Goal: Information Seeking & Learning: Understand process/instructions

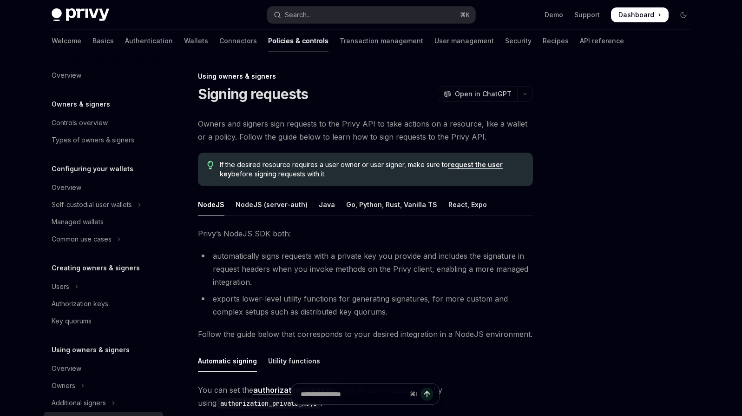
scroll to position [186, 0]
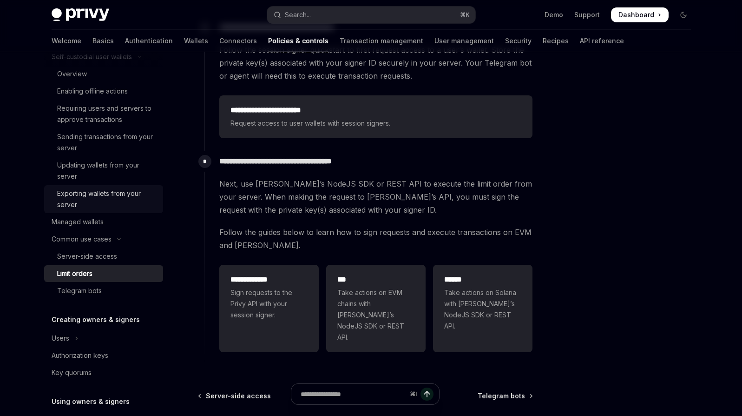
scroll to position [210, 0]
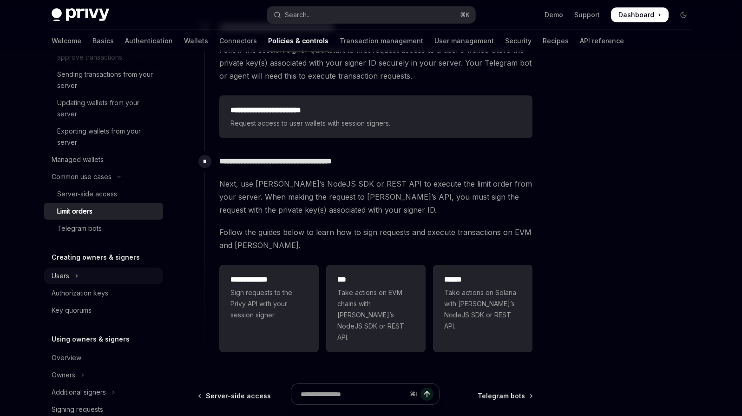
click at [121, 270] on button "Users" at bounding box center [103, 275] width 119 height 17
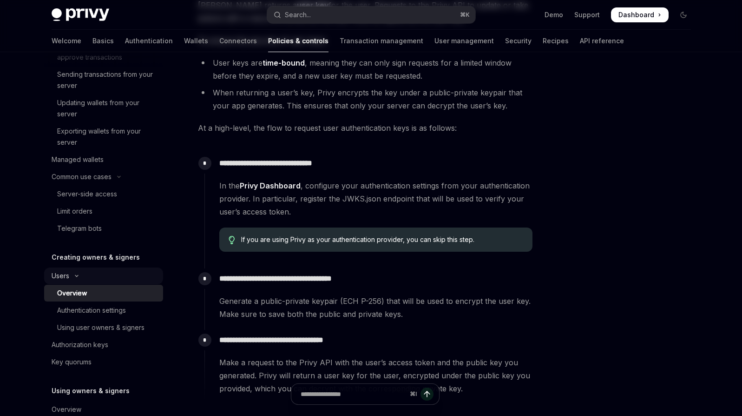
type textarea "*"
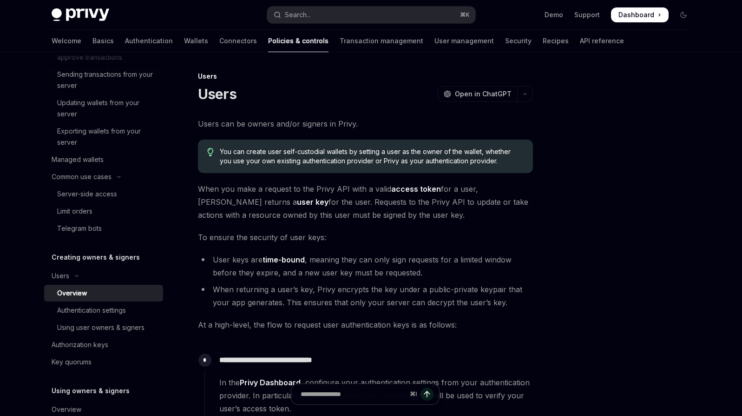
click at [115, 259] on h5 "Creating owners & signers" at bounding box center [96, 257] width 88 height 11
click at [96, 191] on div "Server-side access" at bounding box center [87, 193] width 60 height 11
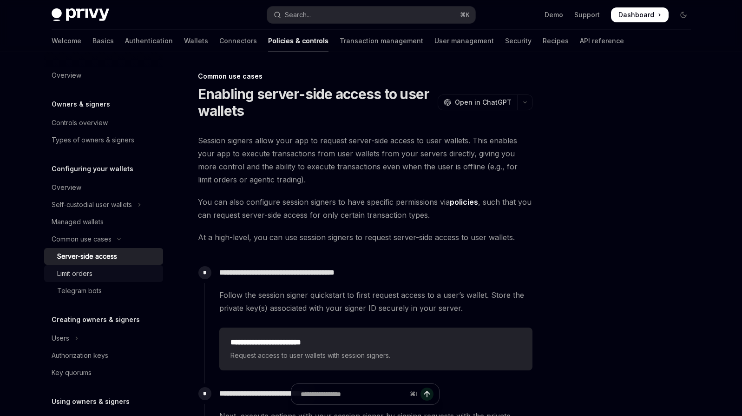
click at [82, 274] on div "Limit orders" at bounding box center [74, 273] width 35 height 11
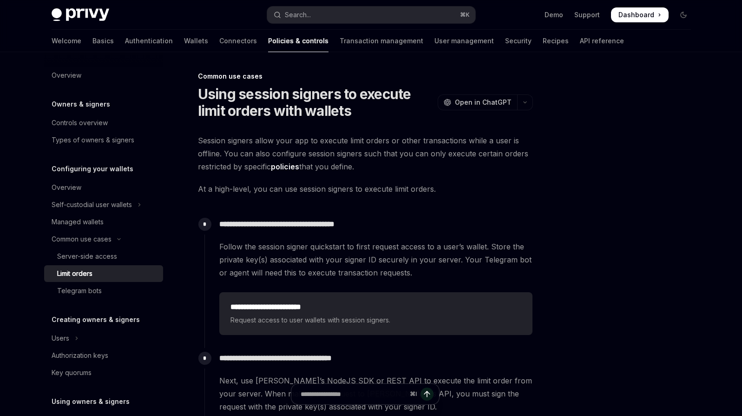
scroll to position [285, 0]
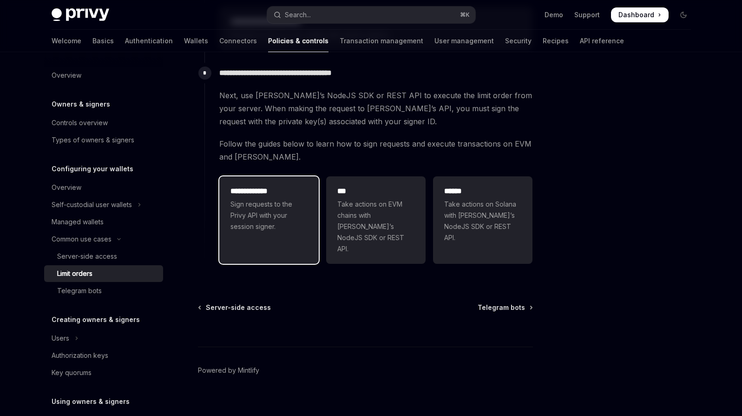
click at [277, 212] on span "Sign requests to the Privy API with your session signer." at bounding box center [269, 215] width 77 height 33
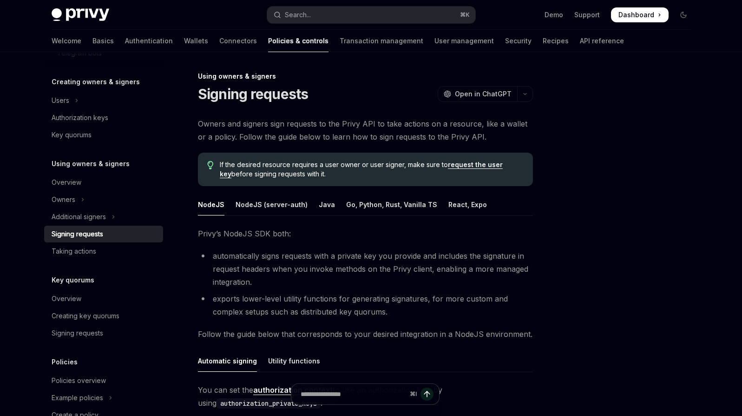
scroll to position [220, 0]
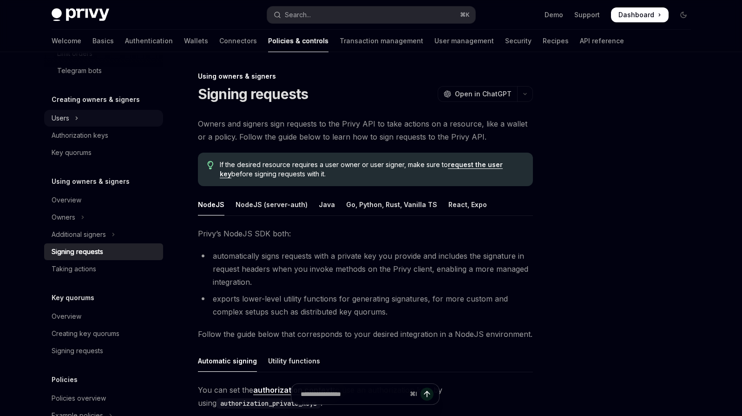
click at [80, 123] on button "Users" at bounding box center [103, 118] width 119 height 17
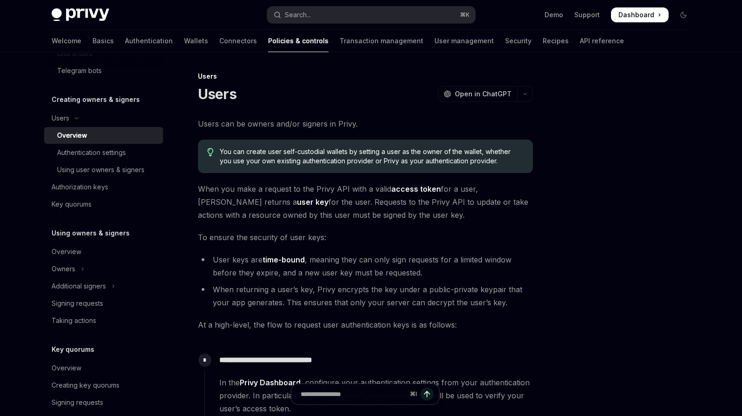
click at [96, 136] on div "Overview" at bounding box center [107, 135] width 100 height 11
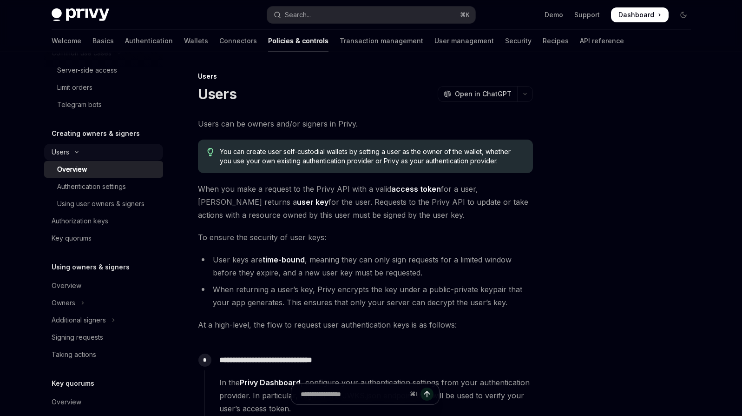
scroll to position [109, 0]
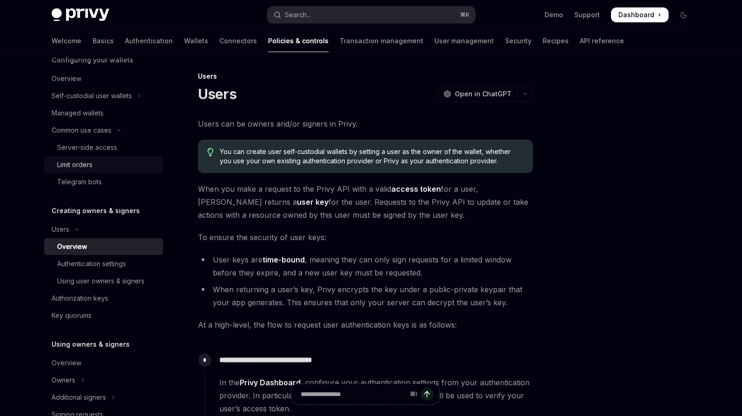
click at [96, 166] on div "Limit orders" at bounding box center [107, 164] width 100 height 11
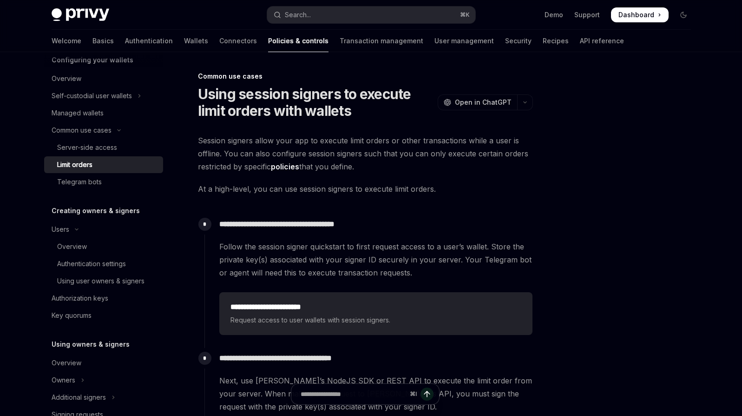
scroll to position [285, 0]
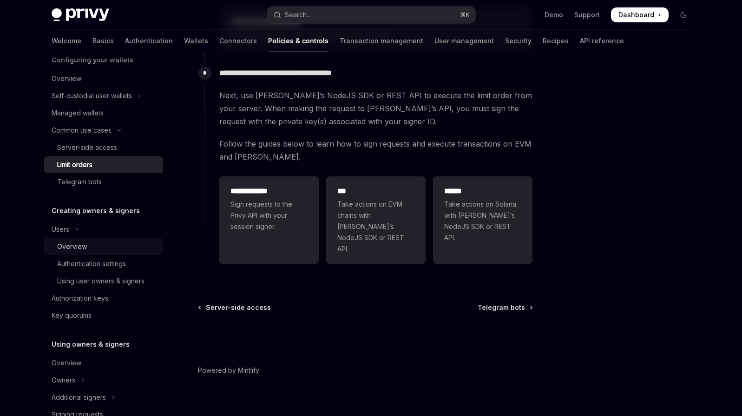
click at [96, 251] on div "Overview" at bounding box center [107, 246] width 100 height 11
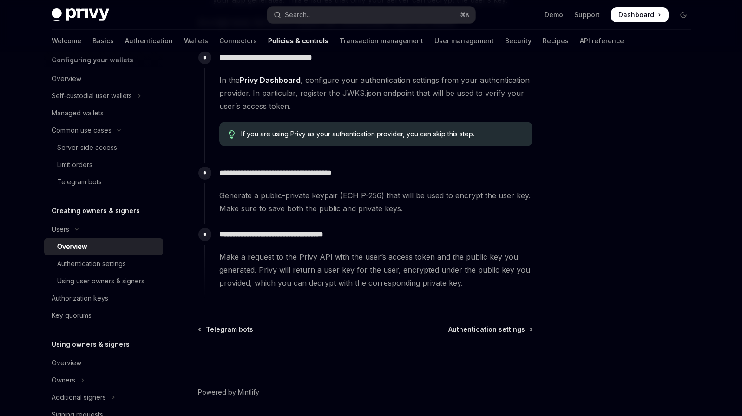
scroll to position [316, 0]
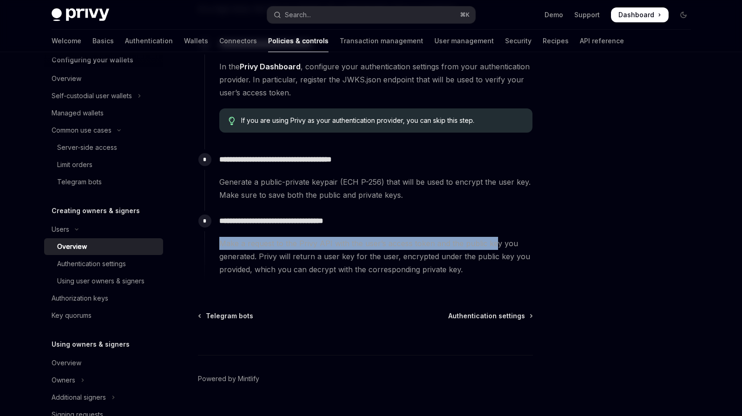
drag, startPoint x: 222, startPoint y: 244, endPoint x: 494, endPoint y: 247, distance: 272.0
click at [494, 247] on span "Make a request to the Privy API with the user’s access token and the public key…" at bounding box center [375, 256] width 313 height 39
click at [483, 316] on span "Authentication settings" at bounding box center [487, 315] width 77 height 9
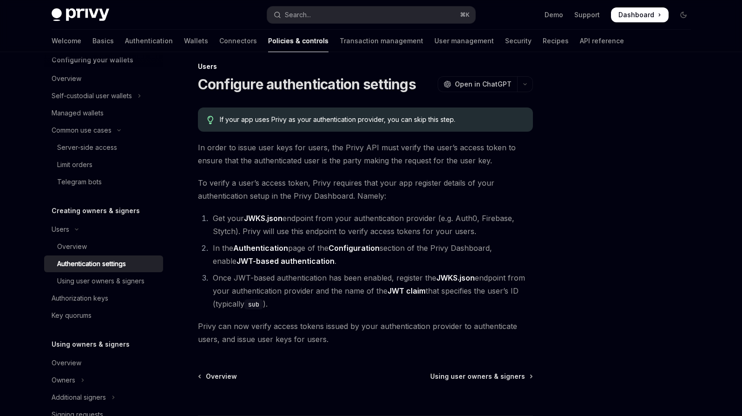
scroll to position [26, 0]
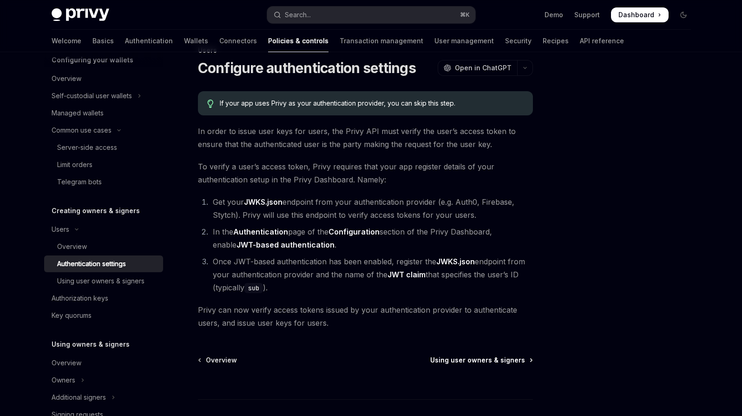
click at [514, 362] on span "Using user owners & signers" at bounding box center [477, 359] width 95 height 9
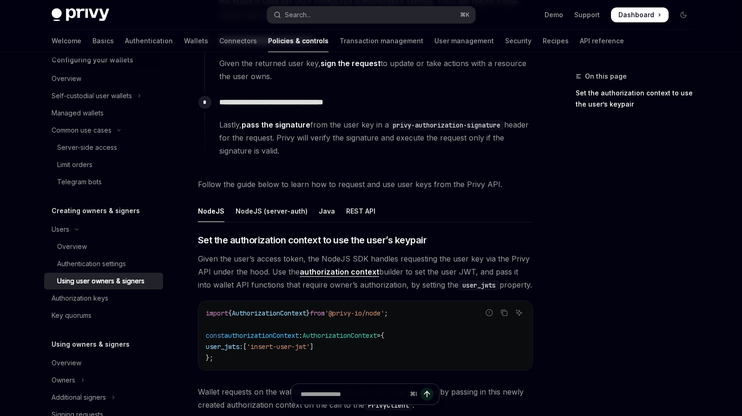
scroll to position [268, 0]
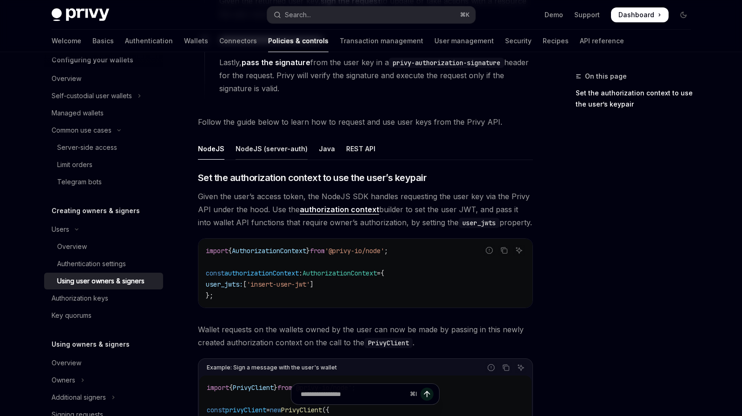
click at [271, 145] on div "NodeJS (server-auth)" at bounding box center [272, 149] width 72 height 22
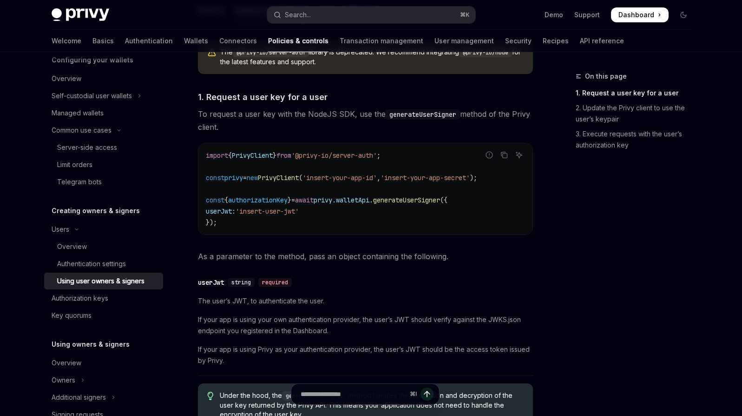
scroll to position [223, 0]
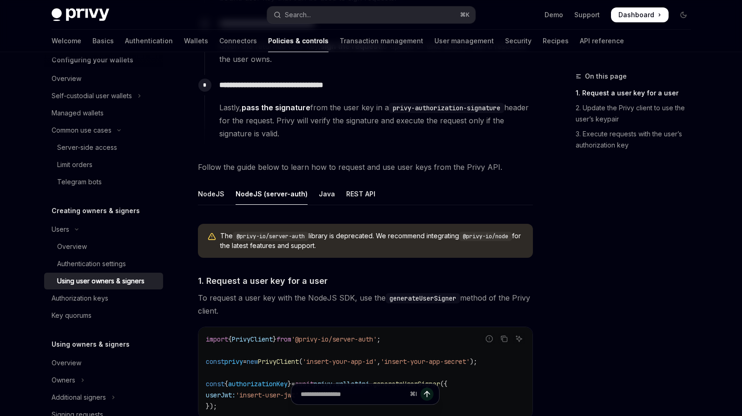
click at [223, 191] on ul "NodeJS NodeJS (server-auth) Java REST API" at bounding box center [365, 194] width 335 height 22
click at [217, 193] on div "NodeJS" at bounding box center [211, 194] width 26 height 22
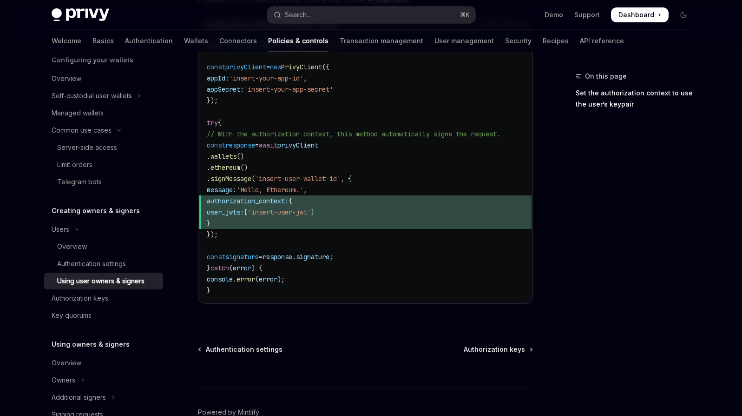
scroll to position [667, 0]
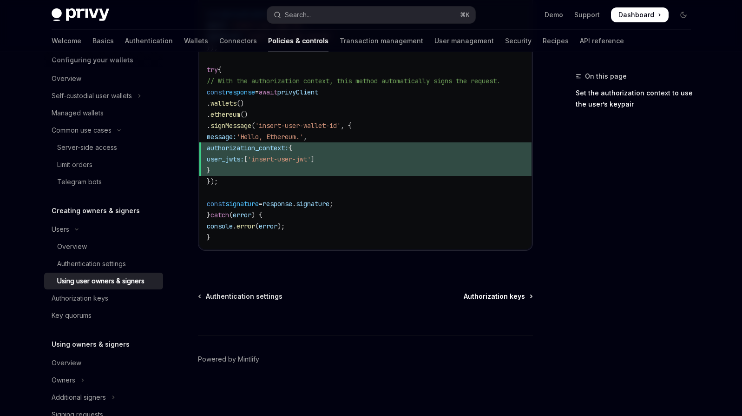
click at [508, 295] on span "Authorization keys" at bounding box center [494, 295] width 61 height 9
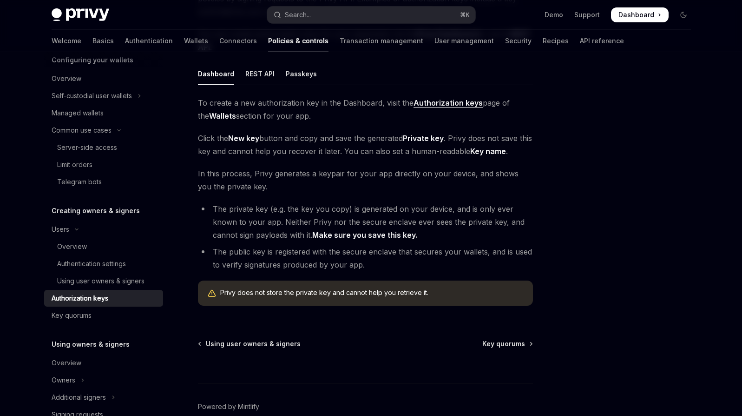
scroll to position [152, 0]
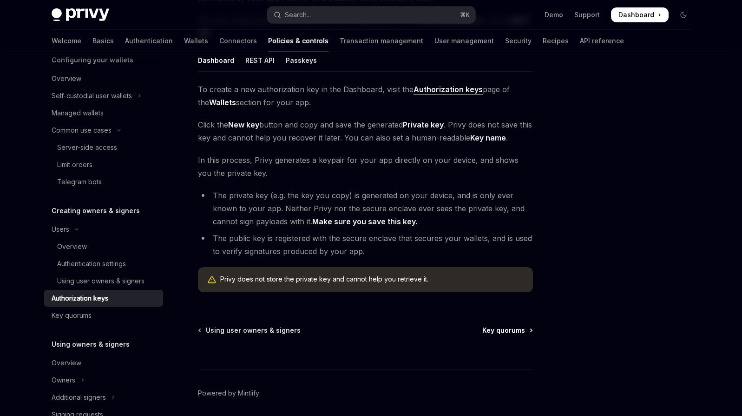
click at [509, 329] on span "Key quorums" at bounding box center [504, 329] width 43 height 9
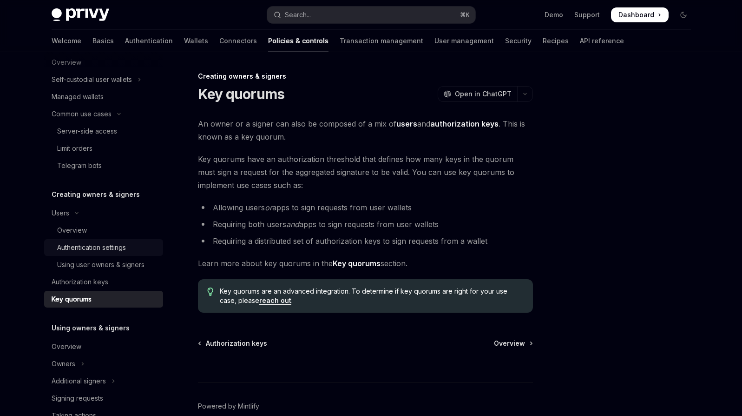
scroll to position [188, 0]
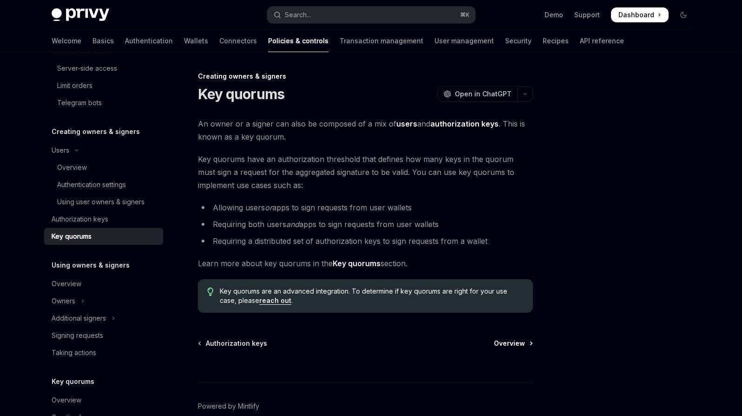
click at [514, 347] on span "Overview" at bounding box center [509, 342] width 31 height 9
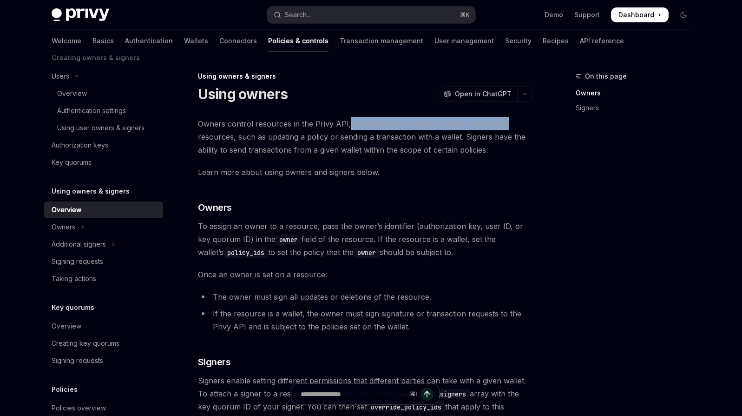
drag, startPoint x: 345, startPoint y: 123, endPoint x: 514, endPoint y: 124, distance: 168.8
click at [514, 124] on span "Owners control resources in the Privy API, allowing them to modify or take acti…" at bounding box center [365, 136] width 335 height 39
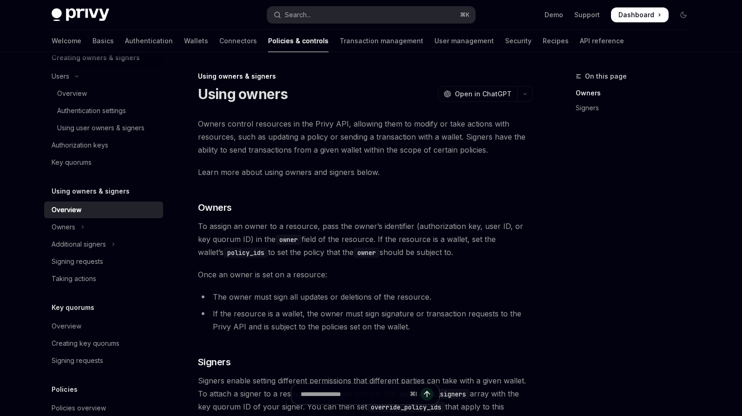
click at [367, 130] on span "Owners control resources in the Privy API, allowing them to modify or take acti…" at bounding box center [365, 136] width 335 height 39
drag, startPoint x: 350, startPoint y: 125, endPoint x: 394, endPoint y: 123, distance: 44.7
click at [394, 123] on span "Owners control resources in the Privy API, allowing them to modify or take acti…" at bounding box center [365, 136] width 335 height 39
click at [404, 134] on span "Owners control resources in the Privy API, allowing them to modify or take acti…" at bounding box center [365, 136] width 335 height 39
click at [259, 142] on span "Owners control resources in the Privy API, allowing them to modify or take acti…" at bounding box center [365, 136] width 335 height 39
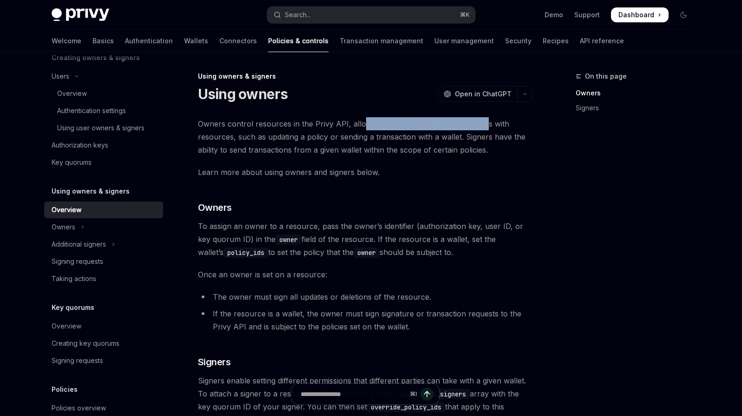
drag, startPoint x: 367, startPoint y: 124, endPoint x: 484, endPoint y: 127, distance: 116.7
click at [484, 127] on span "Owners control resources in the Privy API, allowing them to modify or take acti…" at bounding box center [365, 136] width 335 height 39
click at [491, 128] on span "Owners control resources in the Privy API, allowing them to modify or take acti…" at bounding box center [365, 136] width 335 height 39
drag, startPoint x: 435, startPoint y: 125, endPoint x: 236, endPoint y: 136, distance: 199.3
click at [236, 136] on span "Owners control resources in the Privy API, allowing them to modify or take acti…" at bounding box center [365, 136] width 335 height 39
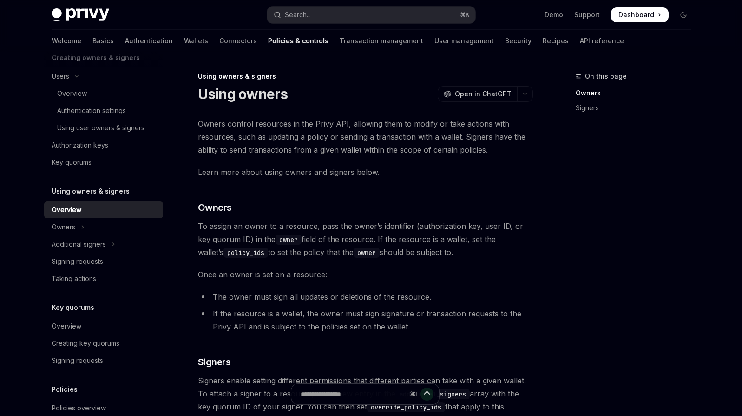
click at [279, 138] on span "Owners control resources in the Privy API, allowing them to modify or take acti…" at bounding box center [365, 136] width 335 height 39
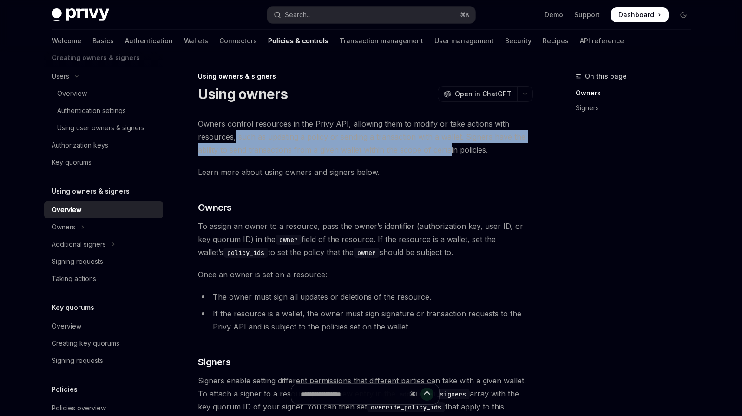
drag, startPoint x: 235, startPoint y: 139, endPoint x: 398, endPoint y: 139, distance: 163.2
click at [450, 142] on span "Owners control resources in the Privy API, allowing them to modify or take acti…" at bounding box center [365, 136] width 335 height 39
click at [380, 143] on span "Owners control resources in the Privy API, allowing them to modify or take acti…" at bounding box center [365, 136] width 335 height 39
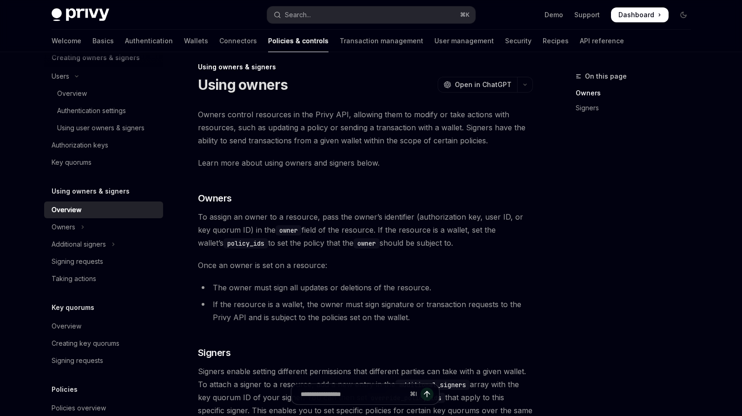
scroll to position [26, 0]
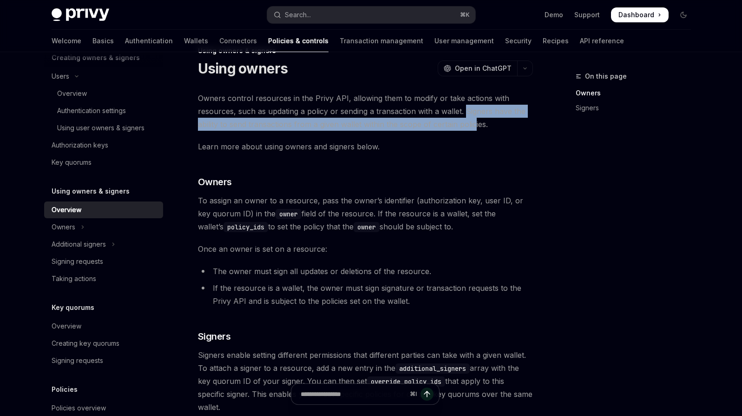
drag, startPoint x: 465, startPoint y: 111, endPoint x: 475, endPoint y: 128, distance: 19.4
click at [475, 128] on span "Owners control resources in the Privy API, allowing them to modify or take acti…" at bounding box center [365, 111] width 335 height 39
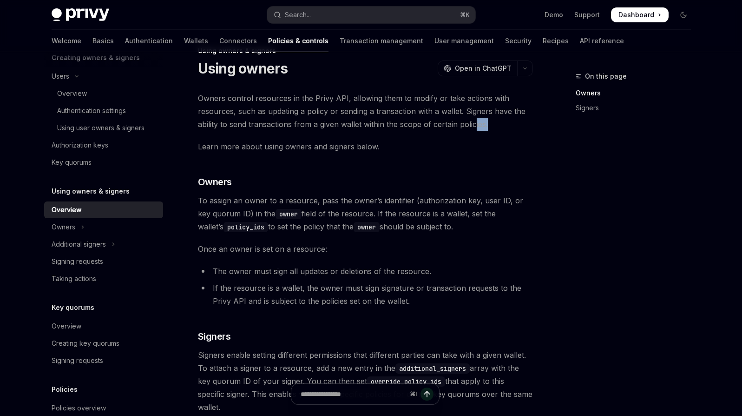
drag, startPoint x: 475, startPoint y: 128, endPoint x: 493, endPoint y: 127, distance: 18.6
click at [493, 127] on span "Owners control resources in the Privy API, allowing them to modify or take acti…" at bounding box center [365, 111] width 335 height 39
click at [494, 126] on span "Owners control resources in the Privy API, allowing them to modify or take acti…" at bounding box center [365, 111] width 335 height 39
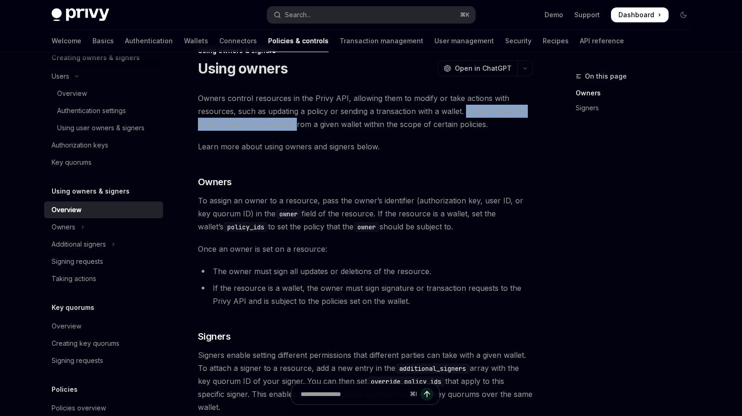
drag, startPoint x: 463, startPoint y: 113, endPoint x: 296, endPoint y: 125, distance: 167.8
click at [296, 125] on span "Owners control resources in the Privy API, allowing them to modify or take acti…" at bounding box center [365, 111] width 335 height 39
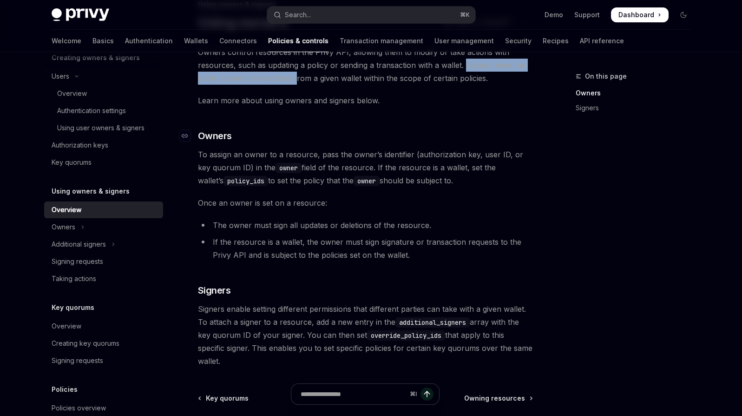
scroll to position [88, 0]
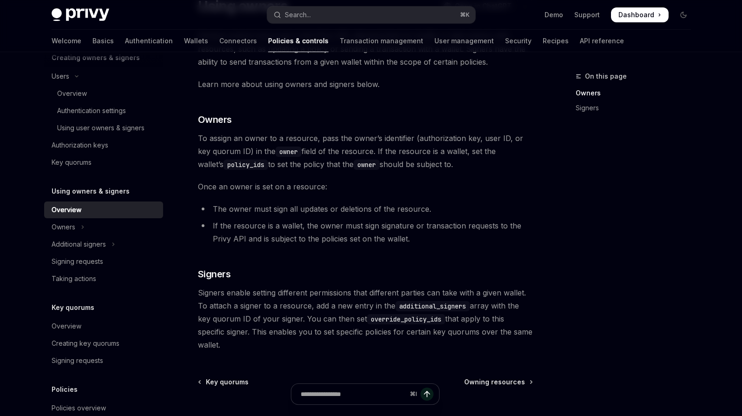
click at [391, 166] on span "To assign an owner to a resource, pass the owner’s identifier (authorization ke…" at bounding box center [365, 151] width 335 height 39
drag, startPoint x: 338, startPoint y: 138, endPoint x: 412, endPoint y: 138, distance: 73.9
click at [412, 138] on span "To assign an owner to a resource, pass the owner’s identifier (authorization ke…" at bounding box center [365, 151] width 335 height 39
click at [278, 151] on code "owner" at bounding box center [289, 151] width 26 height 10
drag, startPoint x: 238, startPoint y: 151, endPoint x: 363, endPoint y: 151, distance: 124.1
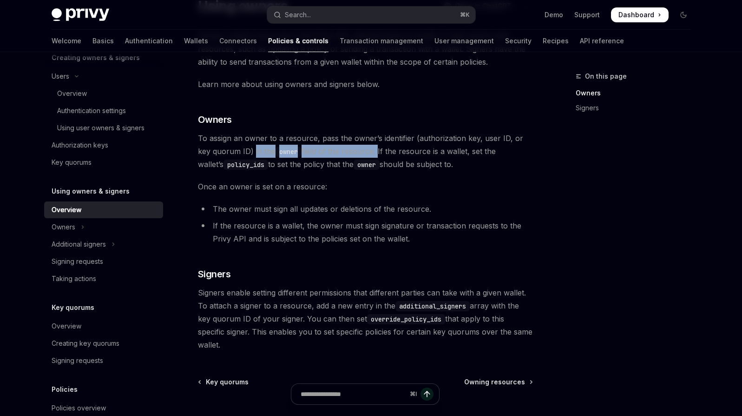
click at [363, 151] on span "To assign an owner to a resource, pass the owner’s identifier (authorization ke…" at bounding box center [365, 151] width 335 height 39
click at [414, 157] on span "To assign an owner to a resource, pass the owner’s identifier (authorization ke…" at bounding box center [365, 151] width 335 height 39
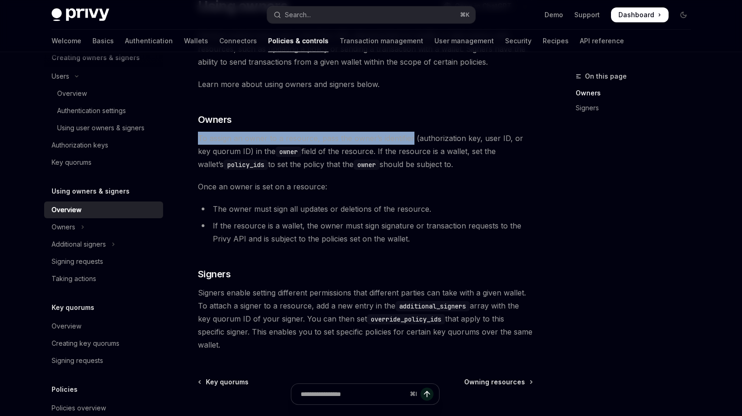
drag, startPoint x: 199, startPoint y: 139, endPoint x: 411, endPoint y: 139, distance: 211.5
click at [411, 139] on span "To assign an owner to a resource, pass the owner’s identifier (authorization ke…" at bounding box center [365, 151] width 335 height 39
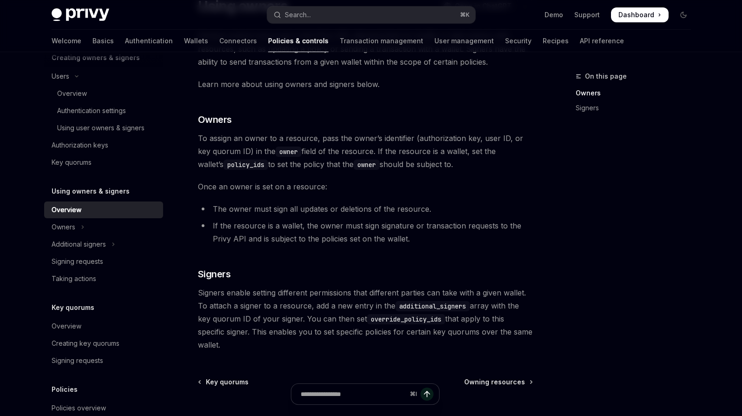
click at [314, 145] on span "To assign an owner to a resource, pass the owner’s identifier (authorization ke…" at bounding box center [365, 151] width 335 height 39
drag, startPoint x: 241, startPoint y: 152, endPoint x: 364, endPoint y: 148, distance: 123.7
click at [364, 148] on span "To assign an owner to a resource, pass the owner’s identifier (authorization ke…" at bounding box center [365, 151] width 335 height 39
click at [219, 132] on span "To assign an owner to a resource, pass the owner’s identifier (authorization ke…" at bounding box center [365, 151] width 335 height 39
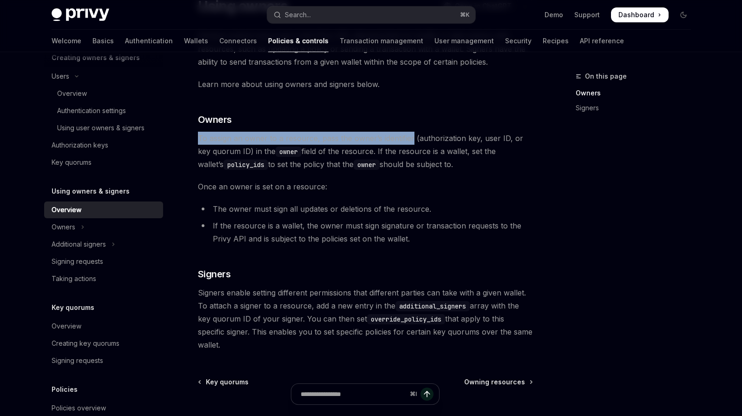
drag, startPoint x: 199, startPoint y: 135, endPoint x: 410, endPoint y: 136, distance: 212.0
click at [410, 136] on span "To assign an owner to a resource, pass the owner’s identifier (authorization ke…" at bounding box center [365, 151] width 335 height 39
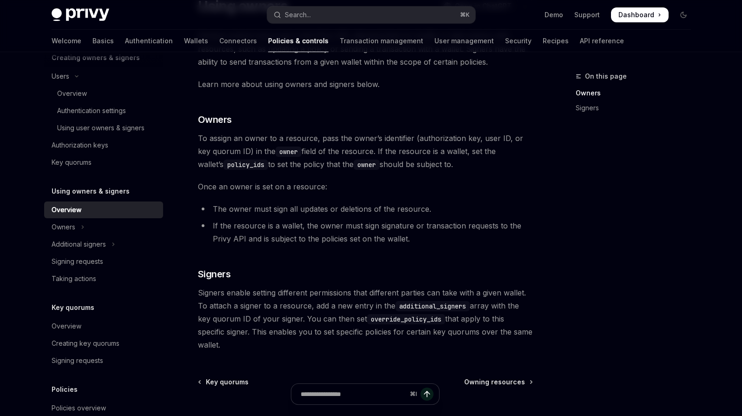
click at [404, 159] on span "To assign an owner to a resource, pass the owner’s identifier (authorization ke…" at bounding box center [365, 151] width 335 height 39
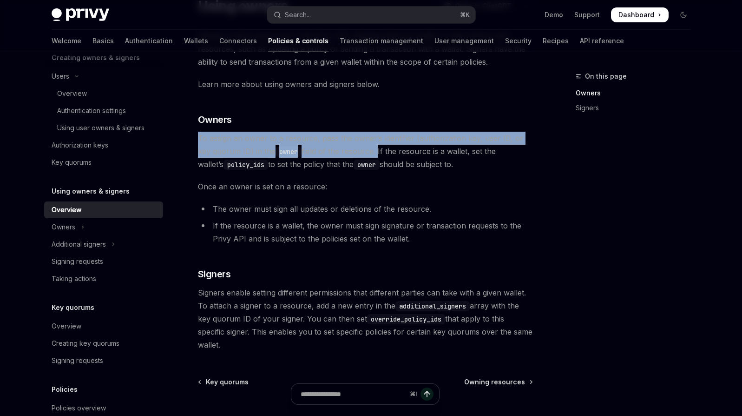
drag, startPoint x: 199, startPoint y: 138, endPoint x: 363, endPoint y: 152, distance: 165.1
click at [363, 152] on span "To assign an owner to a resource, pass the owner’s identifier (authorization ke…" at bounding box center [365, 151] width 335 height 39
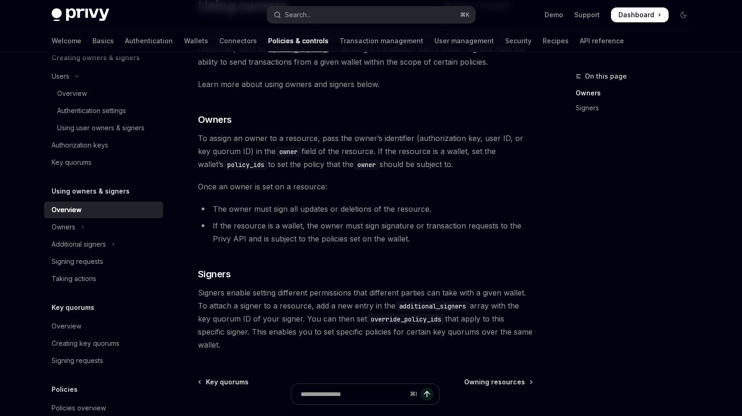
click at [393, 160] on span "To assign an owner to a resource, pass the owner’s identifier (authorization ke…" at bounding box center [365, 151] width 335 height 39
click at [364, 151] on span "To assign an owner to a resource, pass the owner’s identifier (authorization ke…" at bounding box center [365, 151] width 335 height 39
drag, startPoint x: 364, startPoint y: 151, endPoint x: 264, endPoint y: 146, distance: 100.5
click at [264, 146] on span "To assign an owner to a resource, pass the owner’s identifier (authorization ke…" at bounding box center [365, 151] width 335 height 39
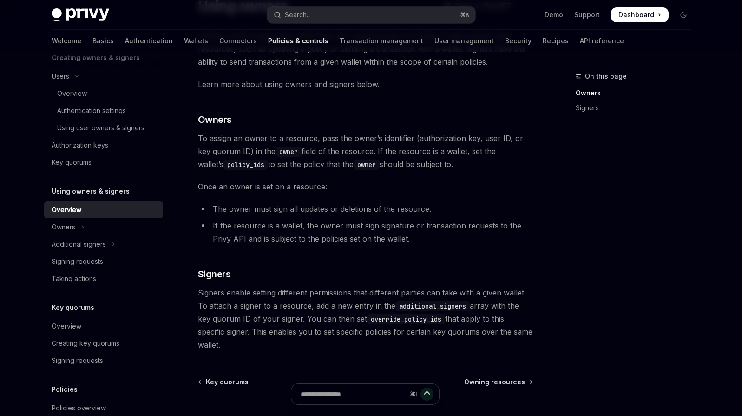
click at [260, 145] on span "To assign an owner to a resource, pass the owner’s identifier (authorization ke…" at bounding box center [365, 151] width 335 height 39
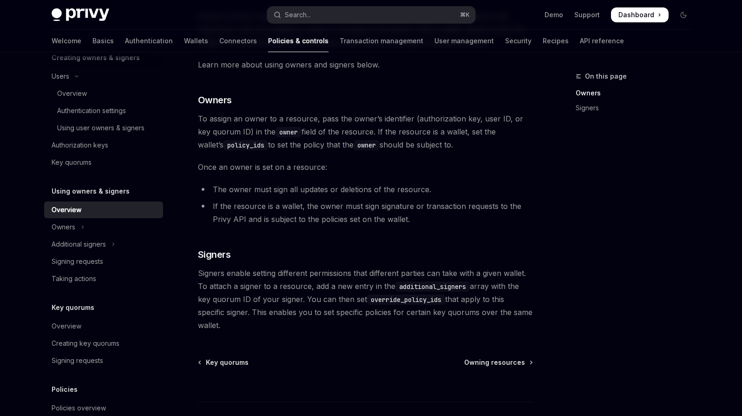
scroll to position [106, 0]
drag, startPoint x: 364, startPoint y: 133, endPoint x: 542, endPoint y: 141, distance: 178.2
click at [542, 141] on div "On this page Owners Signers Using owners & signers Using owners OpenAI Open in …" at bounding box center [371, 215] width 655 height 537
click at [364, 148] on span "To assign an owner to a resource, pass the owner’s identifier (authorization ke…" at bounding box center [365, 133] width 335 height 39
drag, startPoint x: 365, startPoint y: 133, endPoint x: 439, endPoint y: 145, distance: 74.8
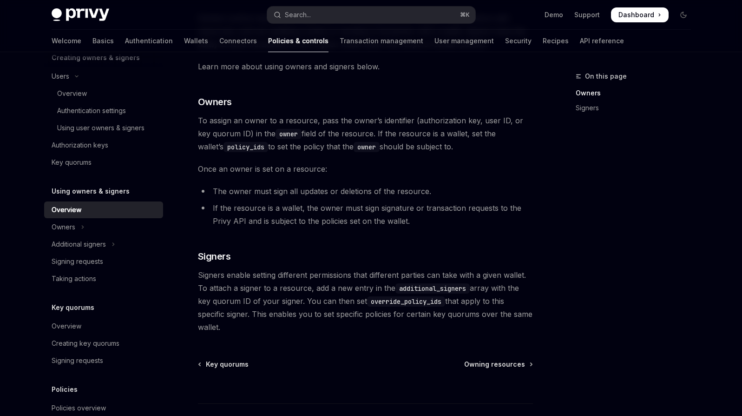
click at [439, 145] on span "To assign an owner to a resource, pass the owner’s identifier (authorization ke…" at bounding box center [365, 133] width 335 height 39
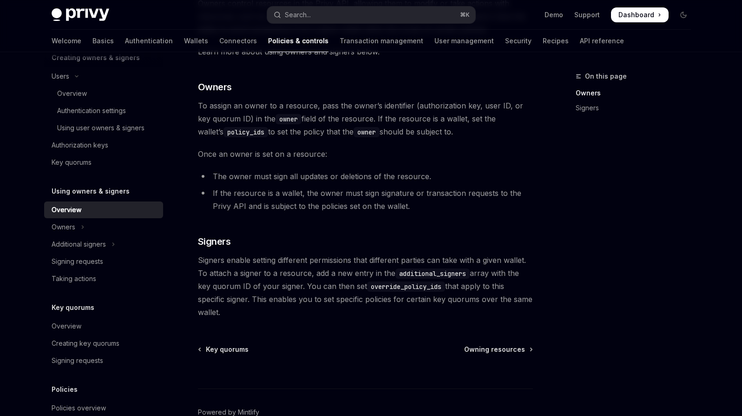
scroll to position [152, 0]
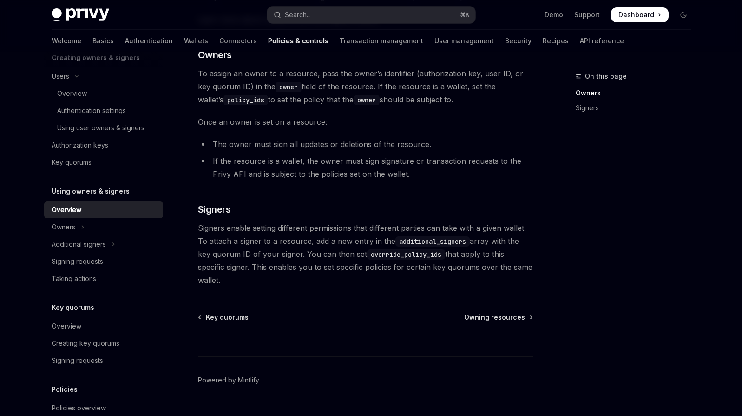
click at [501, 327] on div "⌘ I" at bounding box center [365, 339] width 335 height 34
click at [501, 317] on span "Owning resources" at bounding box center [494, 316] width 61 height 9
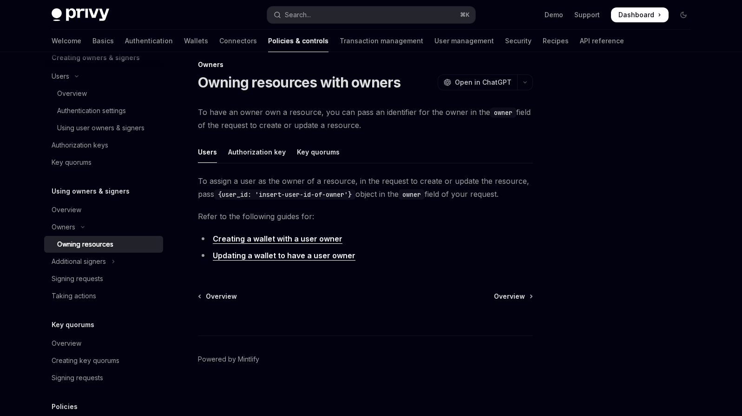
scroll to position [12, 0]
click at [317, 152] on div "Key quorums" at bounding box center [318, 152] width 43 height 22
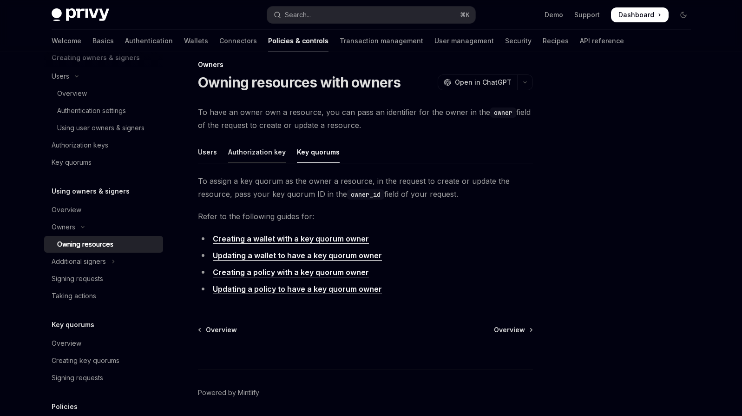
click at [274, 156] on div "Authorization key" at bounding box center [257, 152] width 58 height 22
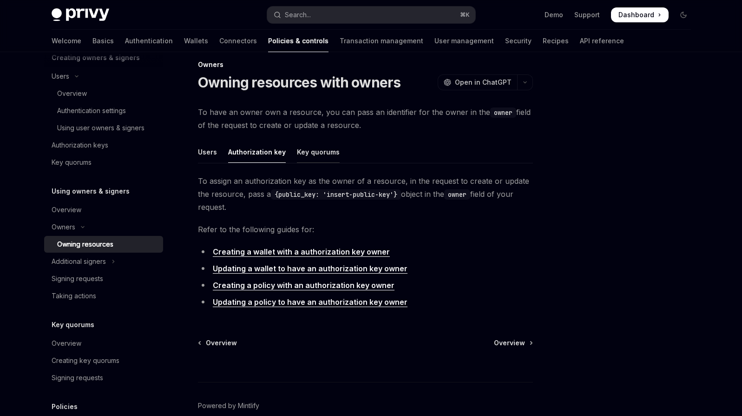
click at [324, 153] on div "Key quorums" at bounding box center [318, 152] width 43 height 22
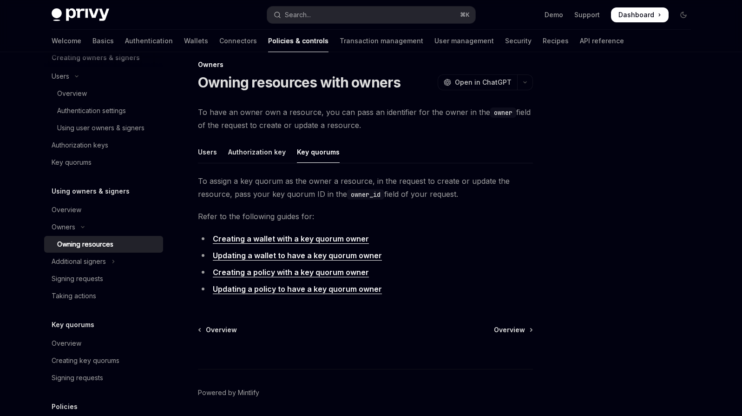
click at [515, 337] on div "⌘ I" at bounding box center [365, 351] width 335 height 34
click at [514, 331] on span "Overview" at bounding box center [509, 329] width 31 height 9
type textarea "*"
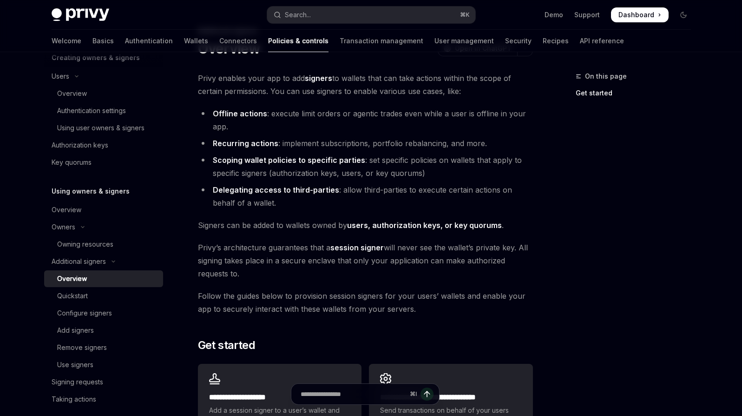
scroll to position [190, 0]
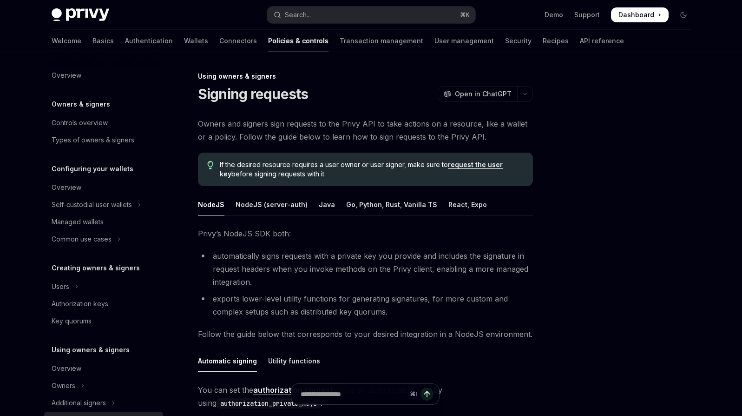
scroll to position [186, 0]
